Goal: Information Seeking & Learning: Find specific page/section

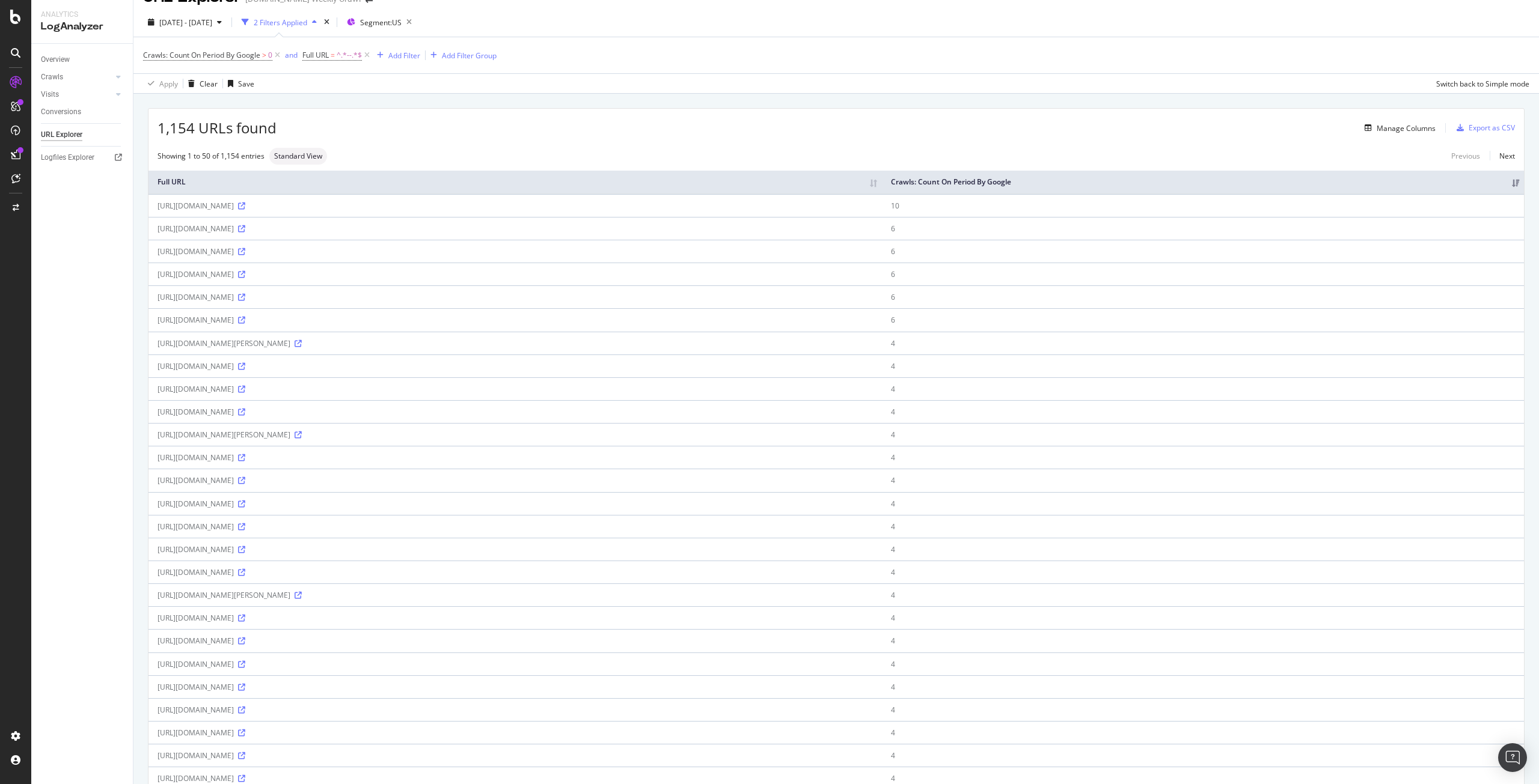
scroll to position [22, 0]
click at [343, 57] on span "^.*--.*$" at bounding box center [348, 56] width 25 height 17
click at [351, 106] on input "--" at bounding box center [370, 106] width 113 height 19
type input "big%20"
click at [417, 128] on icon "button" at bounding box center [418, 130] width 6 height 7
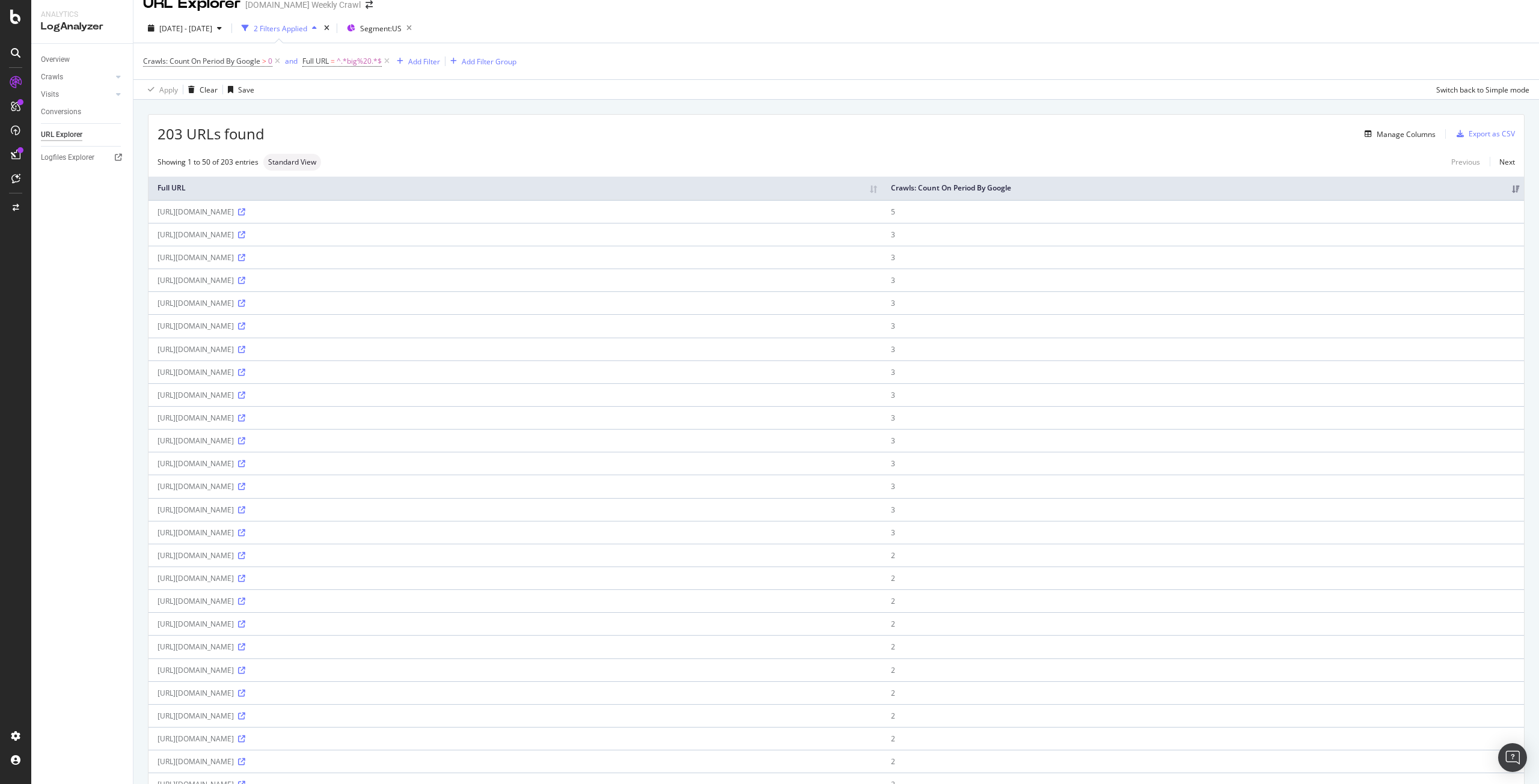
scroll to position [15, 0]
click at [246, 214] on icon at bounding box center [242, 212] width 7 height 7
click at [246, 352] on icon at bounding box center [242, 350] width 7 height 7
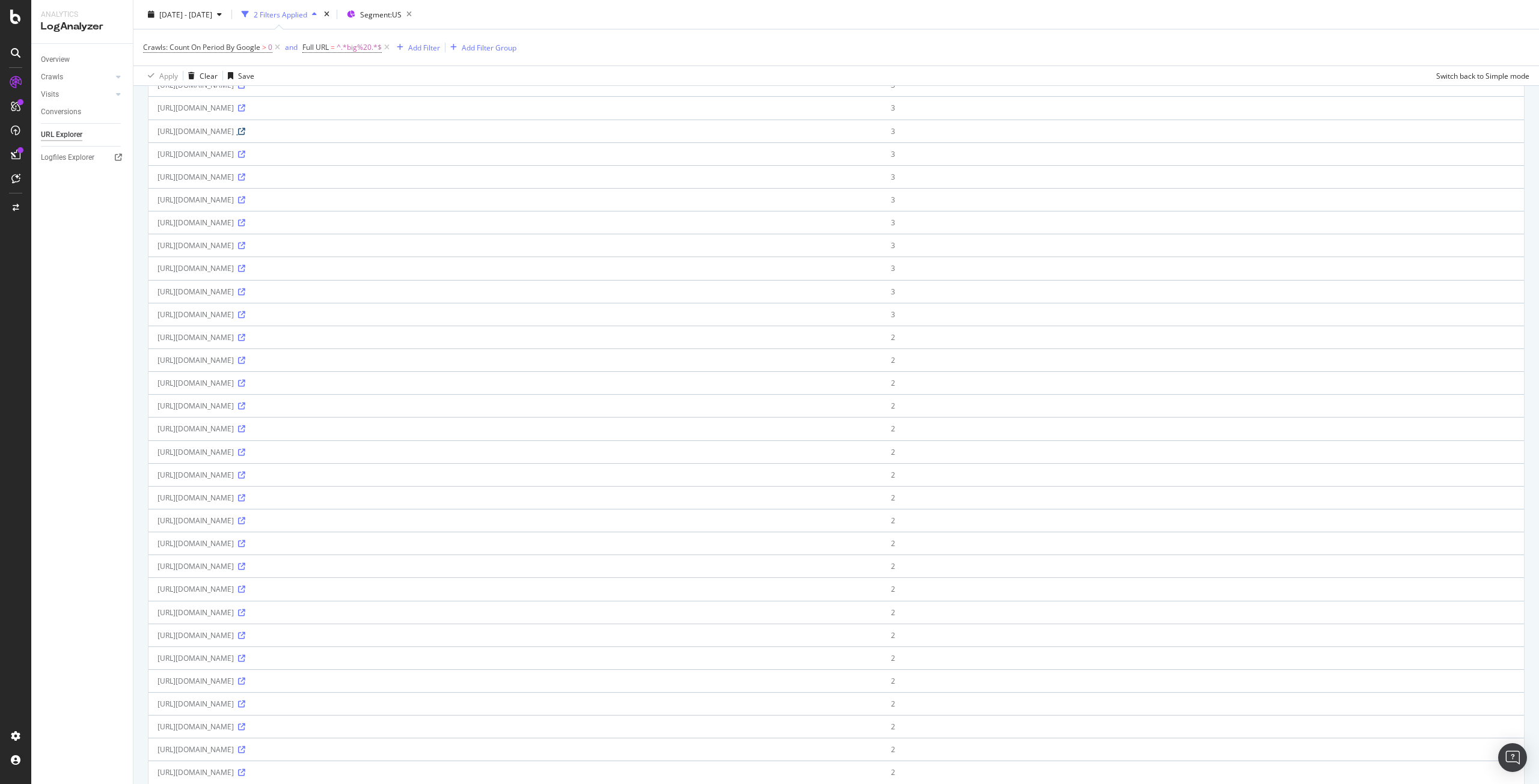
scroll to position [235, 0]
click at [246, 337] on icon at bounding box center [242, 337] width 7 height 7
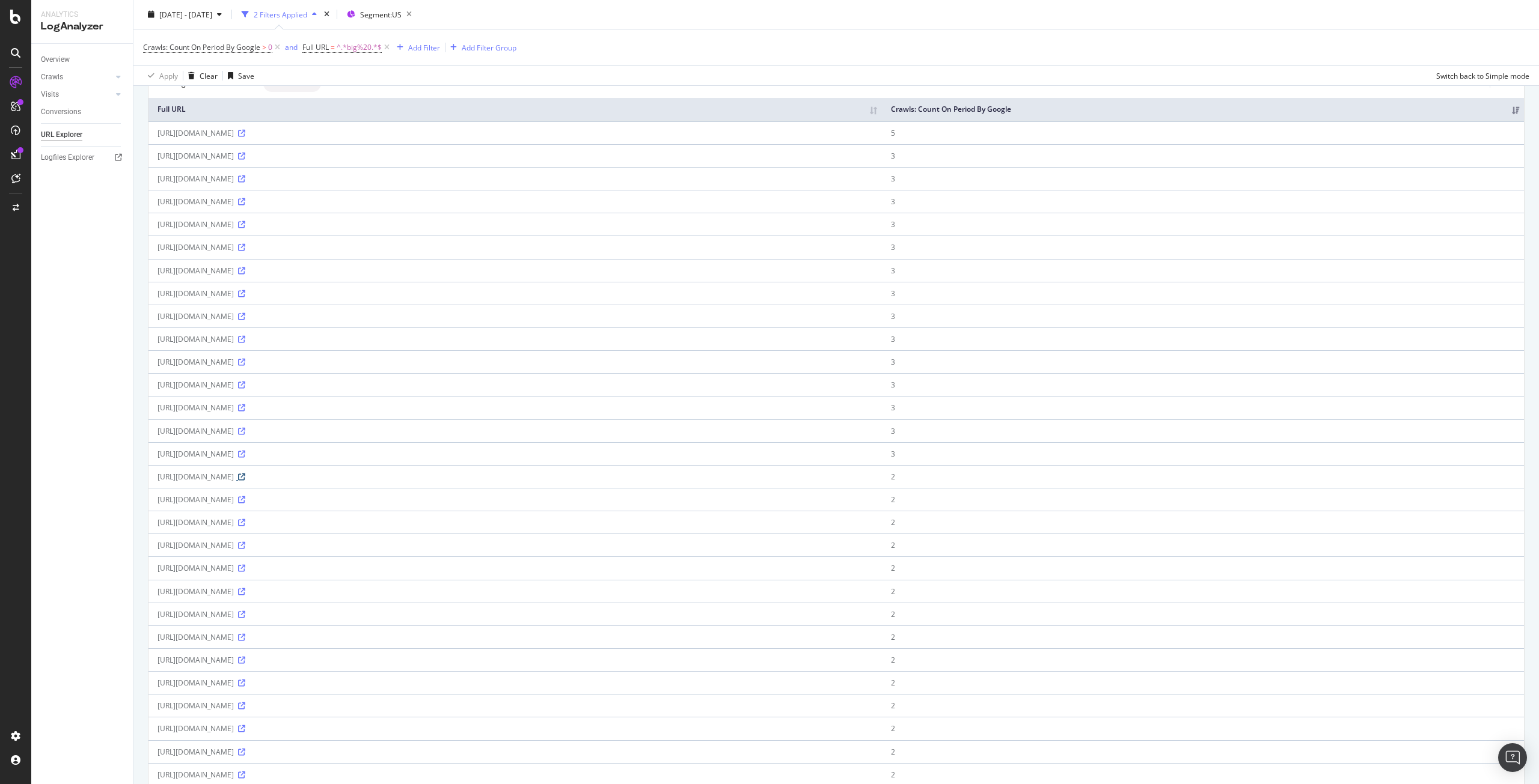
scroll to position [0, 0]
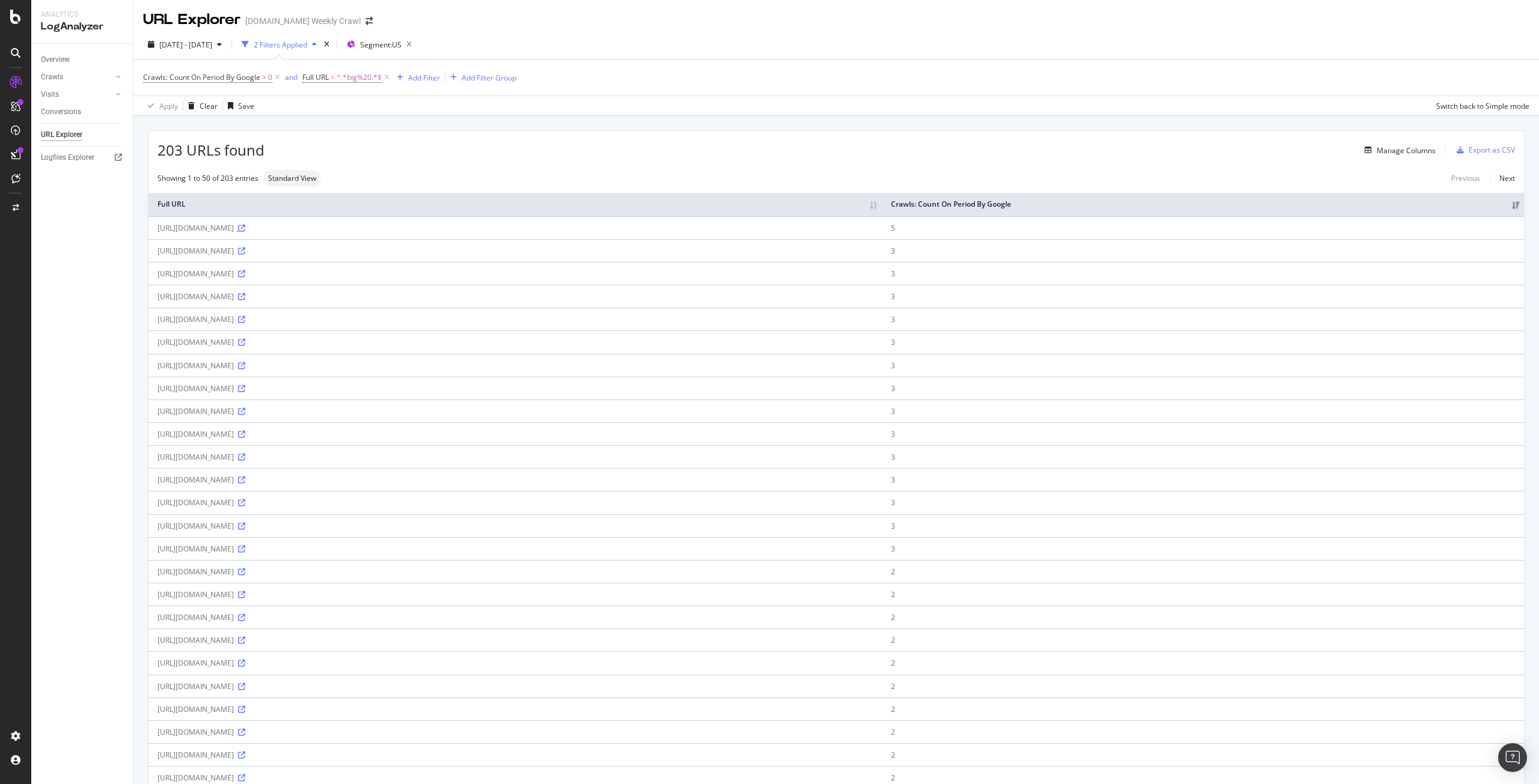
click at [246, 226] on icon at bounding box center [242, 228] width 7 height 7
